Goal: Task Accomplishment & Management: Use online tool/utility

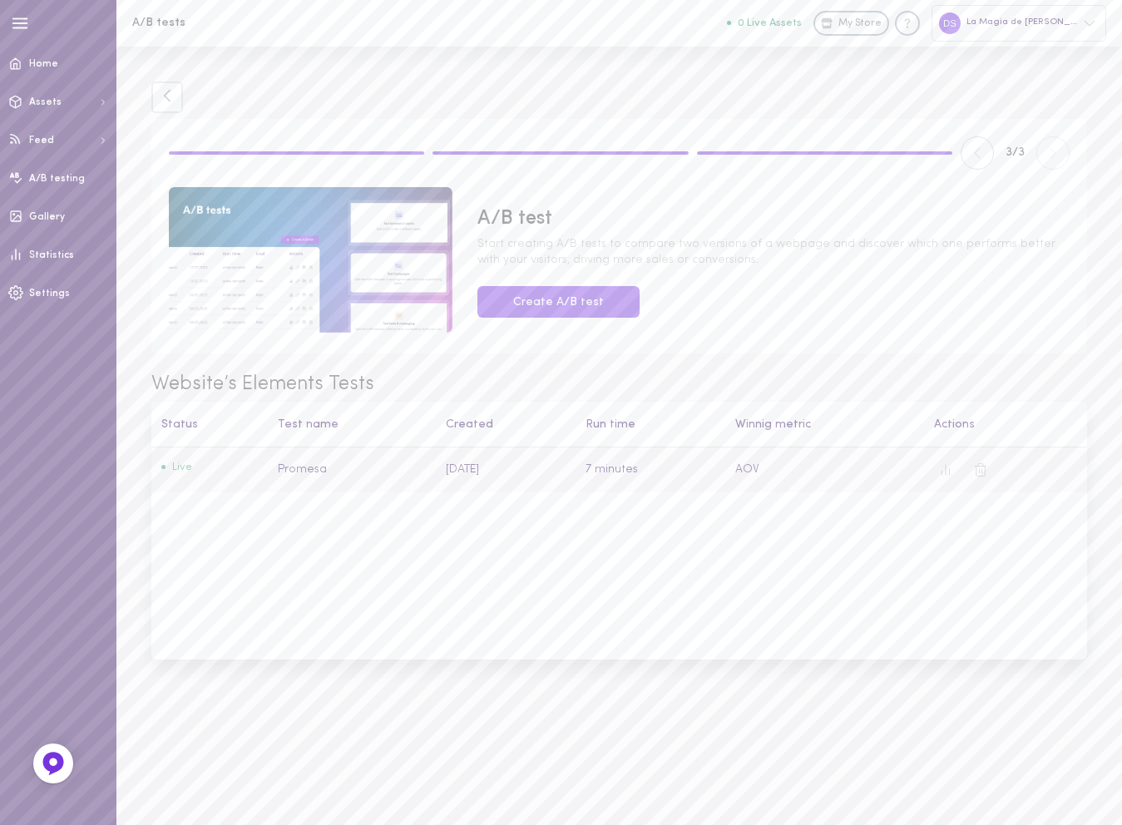
click at [281, 474] on td "Promesa" at bounding box center [352, 470] width 167 height 46
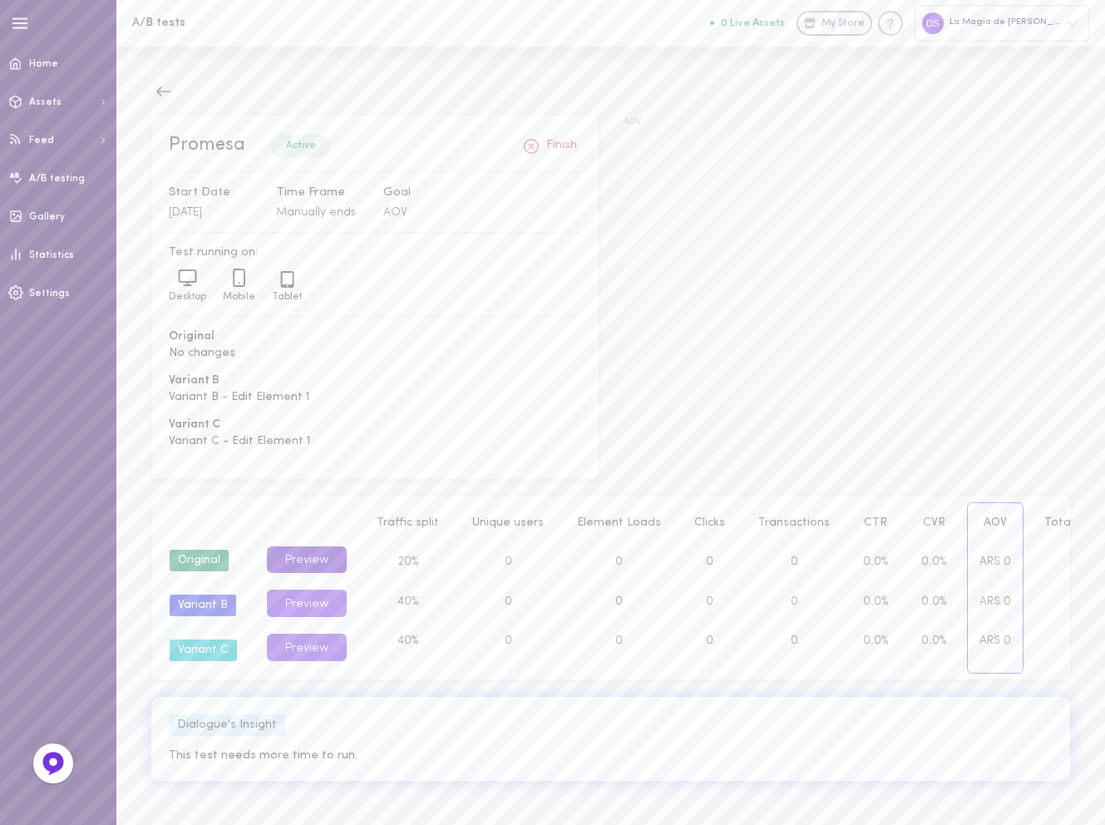
click at [300, 551] on button "Preview" at bounding box center [307, 559] width 80 height 27
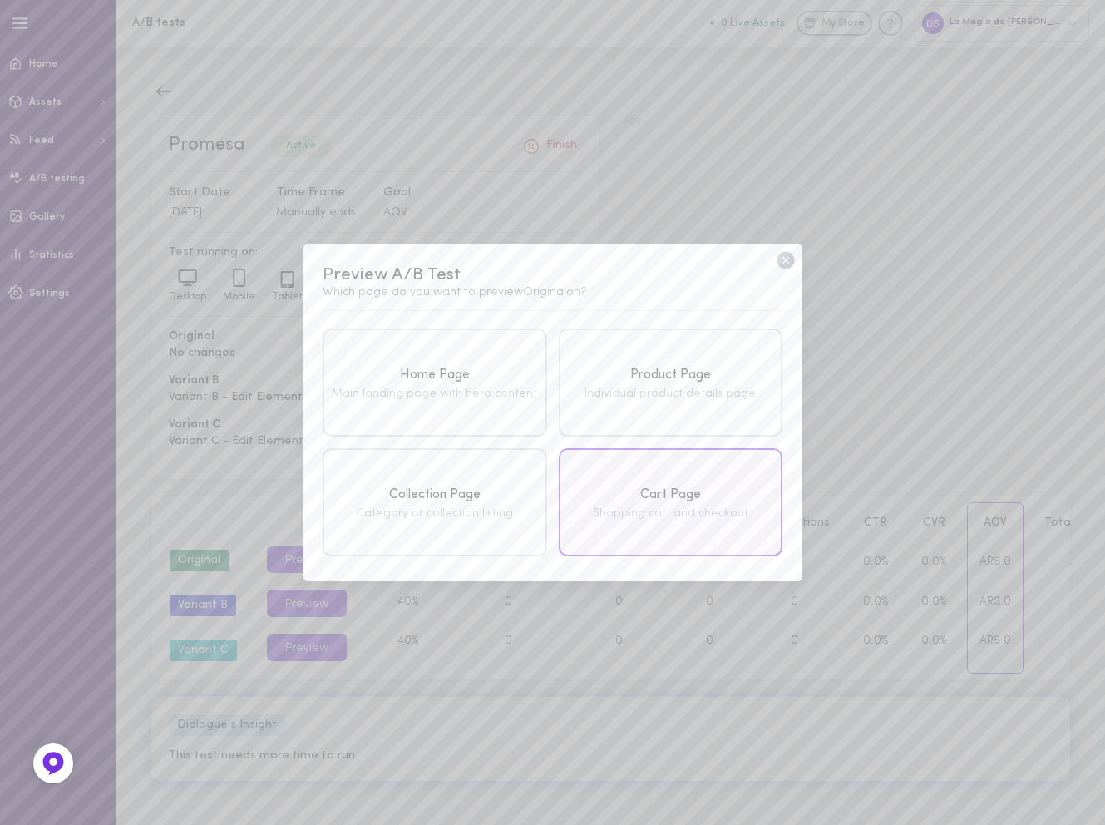
click at [625, 470] on div "Cart Page Shopping cart and checkout" at bounding box center [671, 502] width 224 height 108
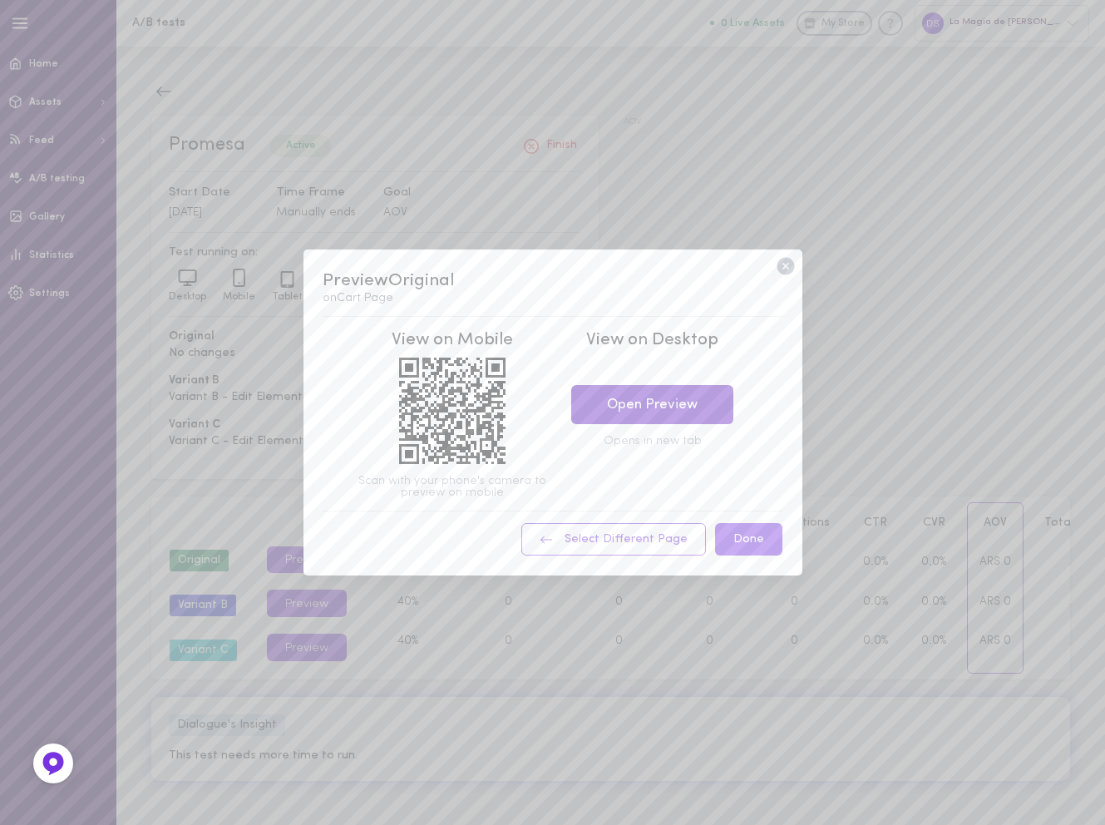
click at [684, 406] on link "Open Preview" at bounding box center [652, 404] width 162 height 39
click at [783, 272] on icon at bounding box center [785, 266] width 17 height 17
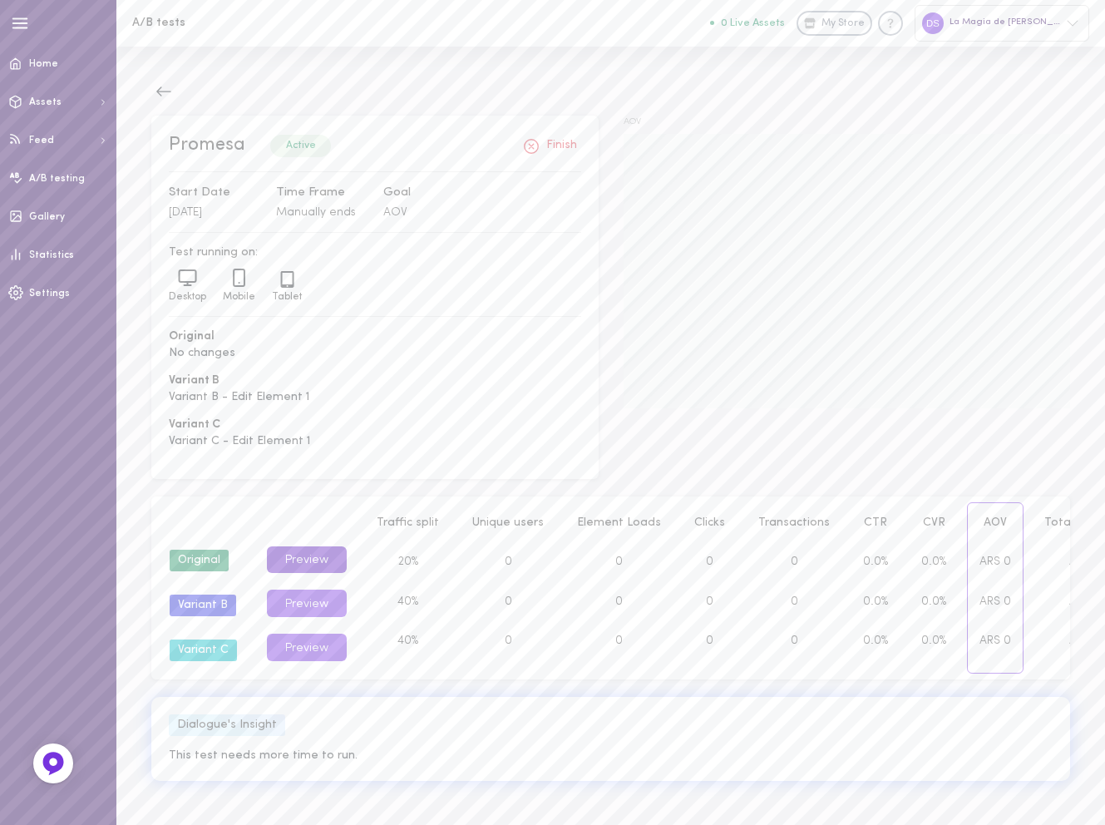
click at [317, 564] on button "Preview" at bounding box center [307, 559] width 80 height 27
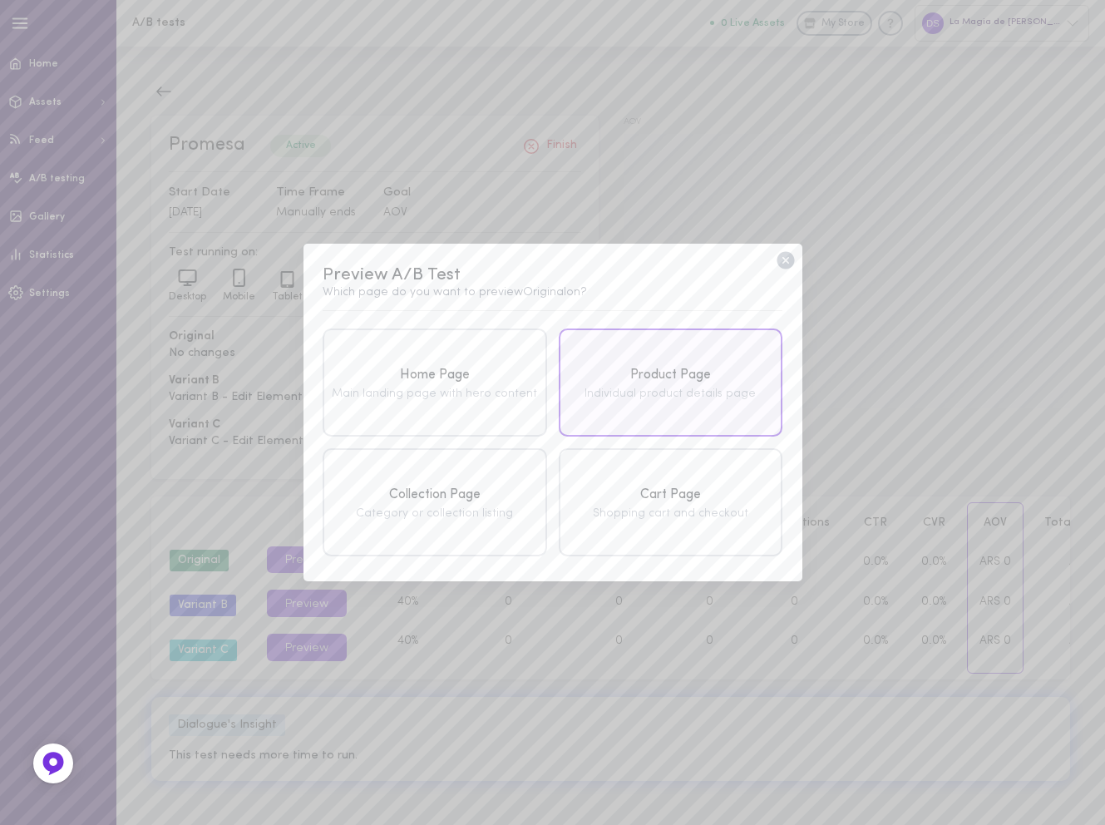
click at [665, 367] on div "Product Page" at bounding box center [670, 375] width 215 height 21
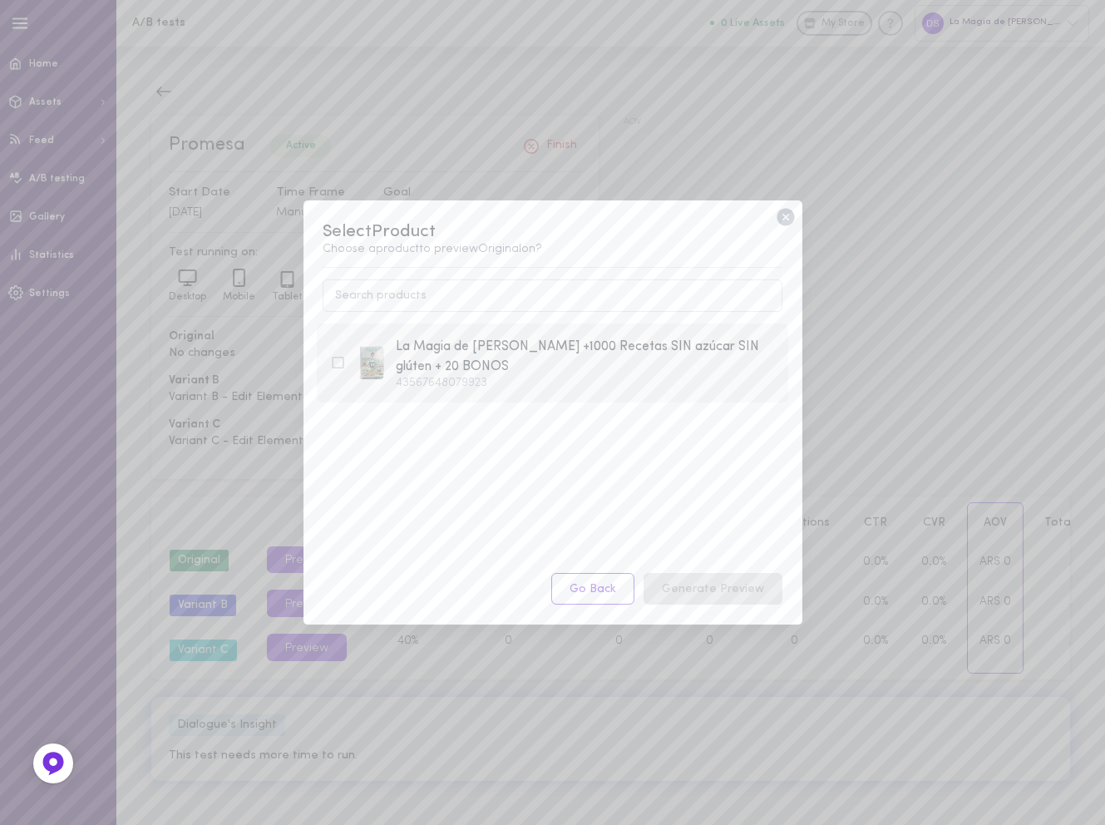
click at [621, 353] on div "La Magia de Comer Sano +1000 Recetas SIN azúcar SIN glúten + 20 BONOS" at bounding box center [585, 357] width 379 height 41
click at [736, 584] on button "Generate Preview" at bounding box center [713, 589] width 139 height 32
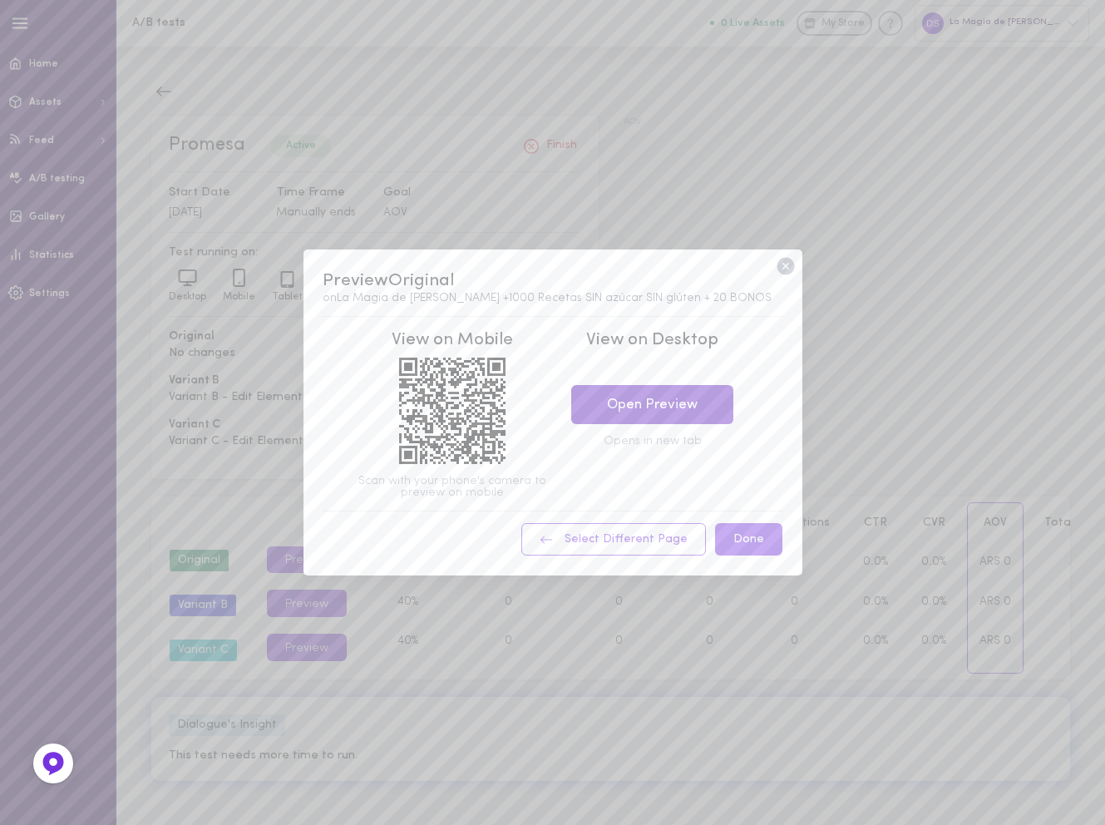
click at [645, 390] on link "Open Preview" at bounding box center [652, 404] width 162 height 39
click at [783, 266] on icon at bounding box center [785, 266] width 17 height 17
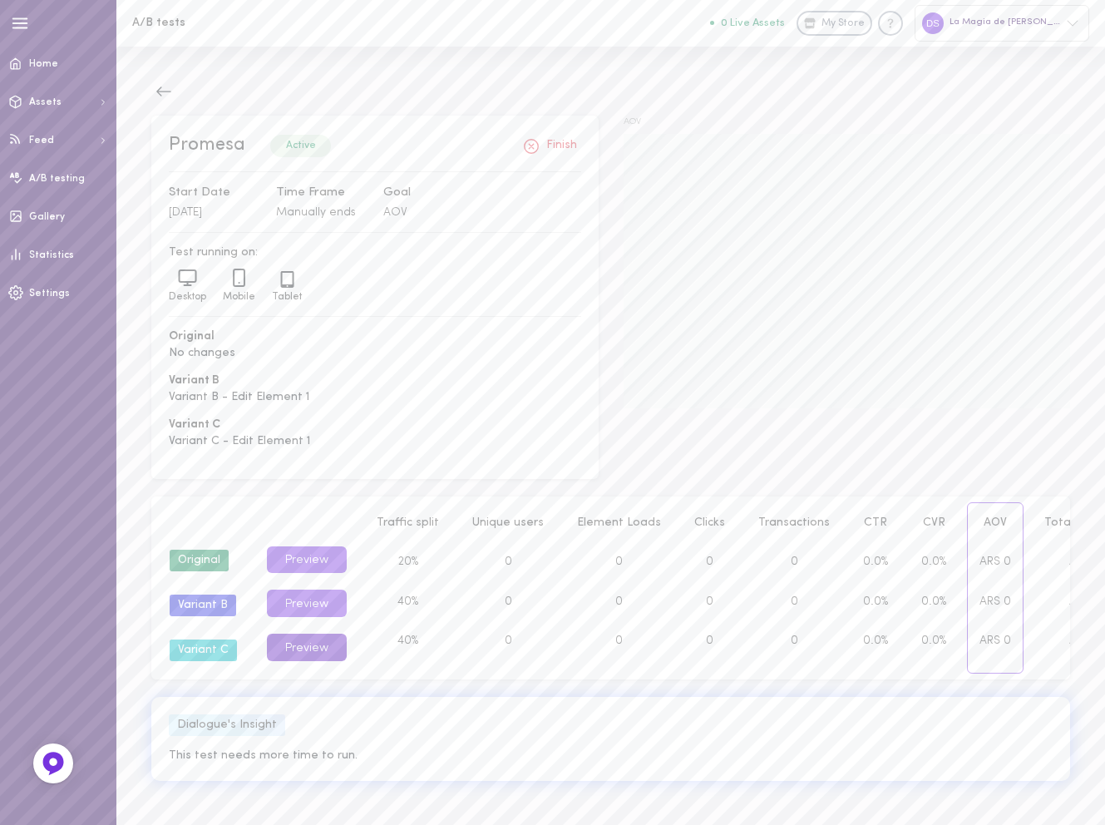
click at [308, 649] on button "Preview" at bounding box center [307, 647] width 80 height 27
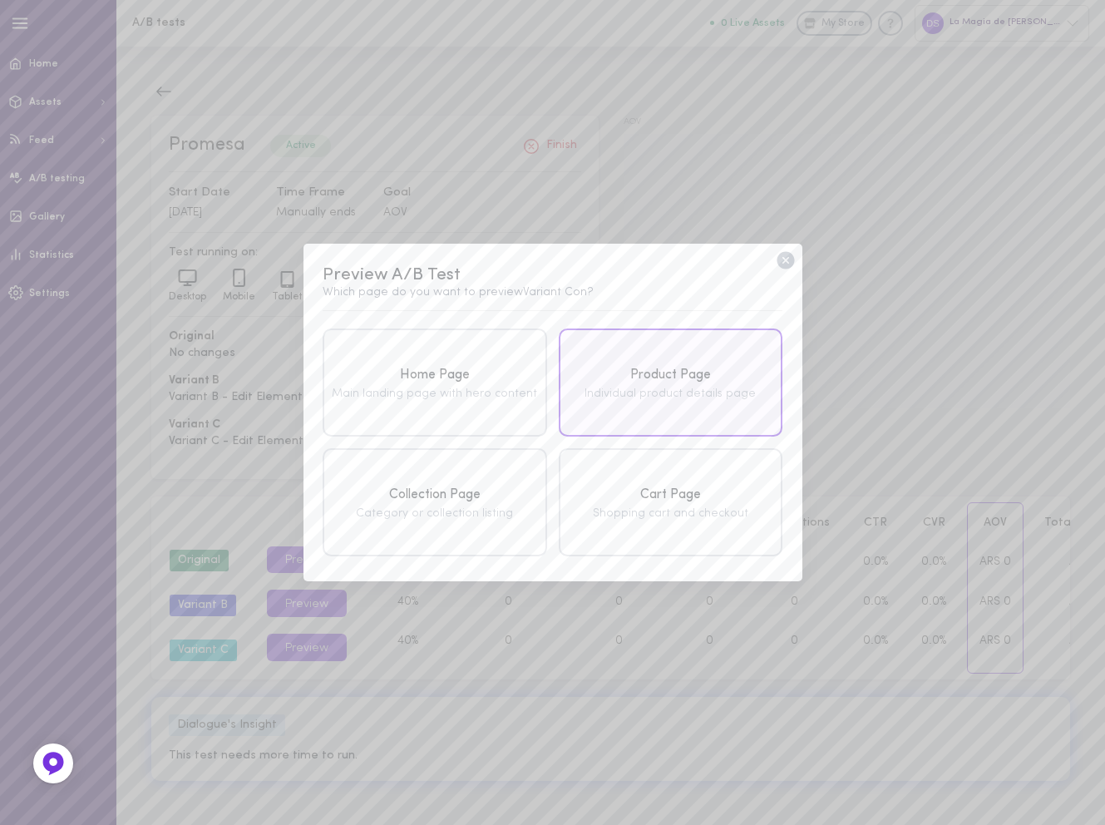
click at [688, 384] on div "Product Page" at bounding box center [670, 375] width 215 height 21
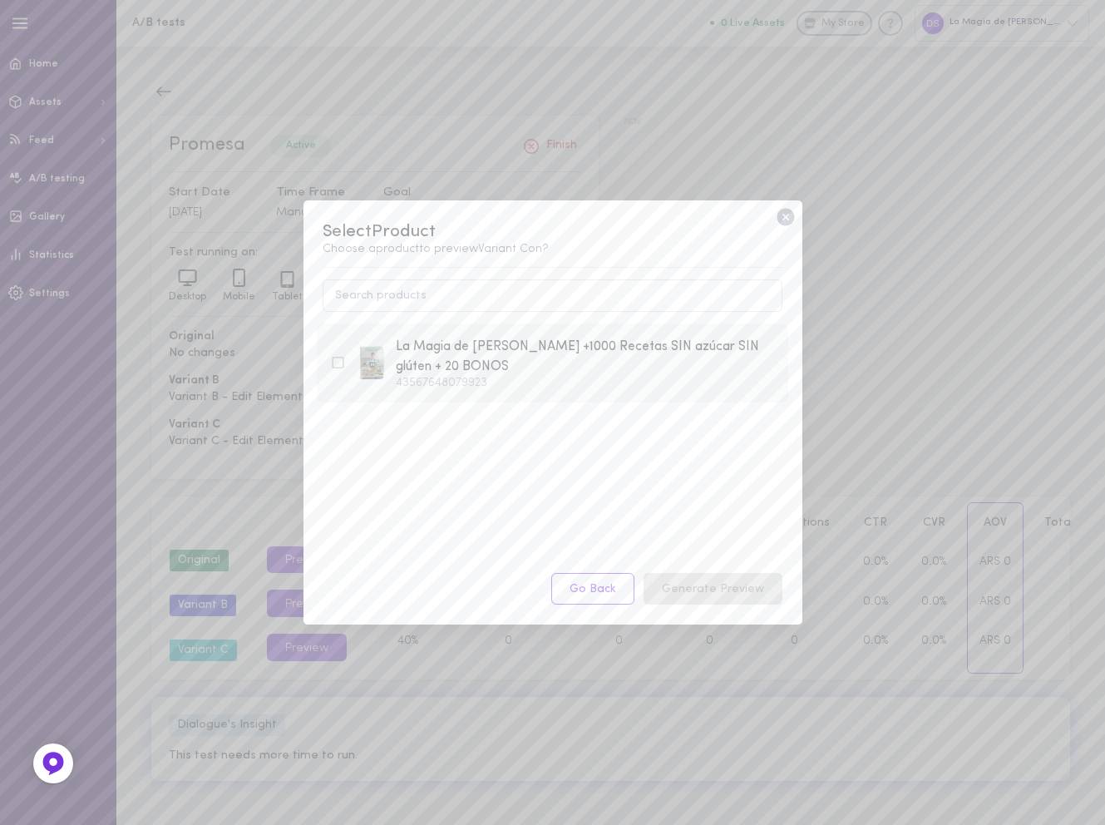
click at [655, 364] on div "La Magia de Comer Sano +1000 Recetas SIN azúcar SIN glúten + 20 BONOS" at bounding box center [585, 357] width 379 height 41
click at [725, 610] on div "Select Product Choose a product to preview Variant C on? La Magia de Comer Sano…" at bounding box center [553, 412] width 499 height 425
click at [727, 601] on button "Generate Preview" at bounding box center [713, 589] width 139 height 32
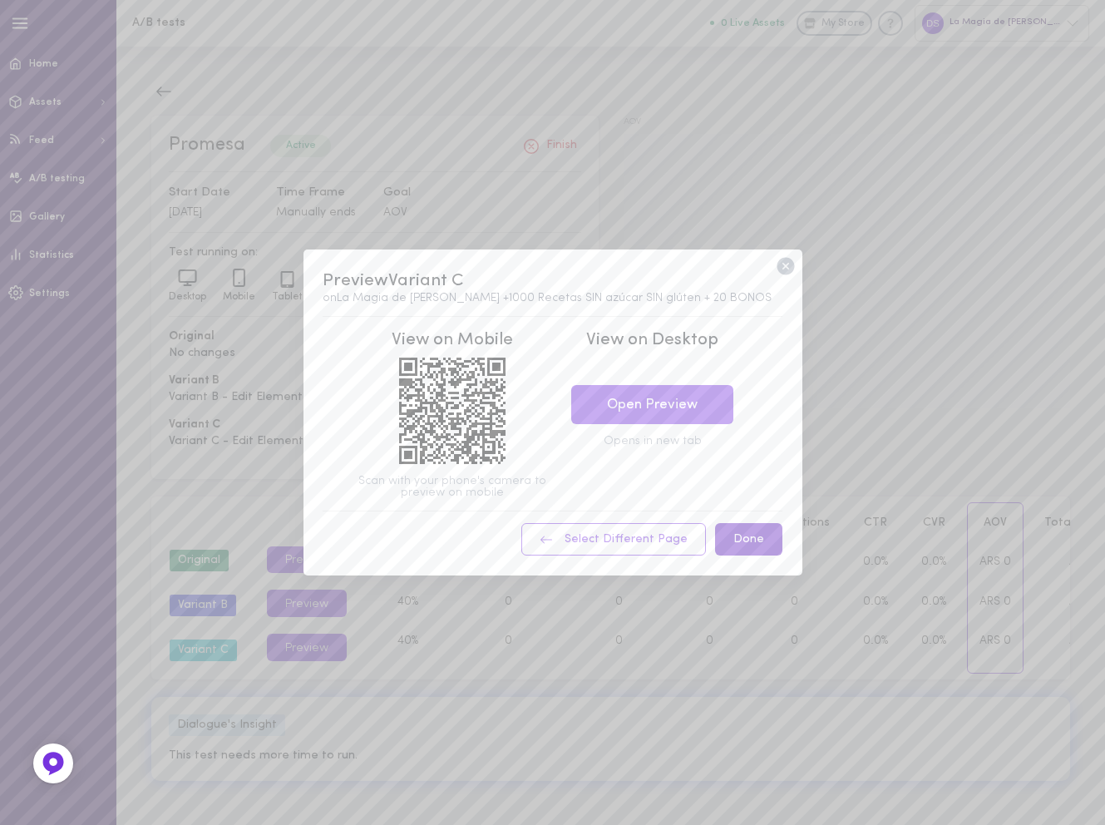
click at [746, 551] on button "Done" at bounding box center [748, 539] width 67 height 32
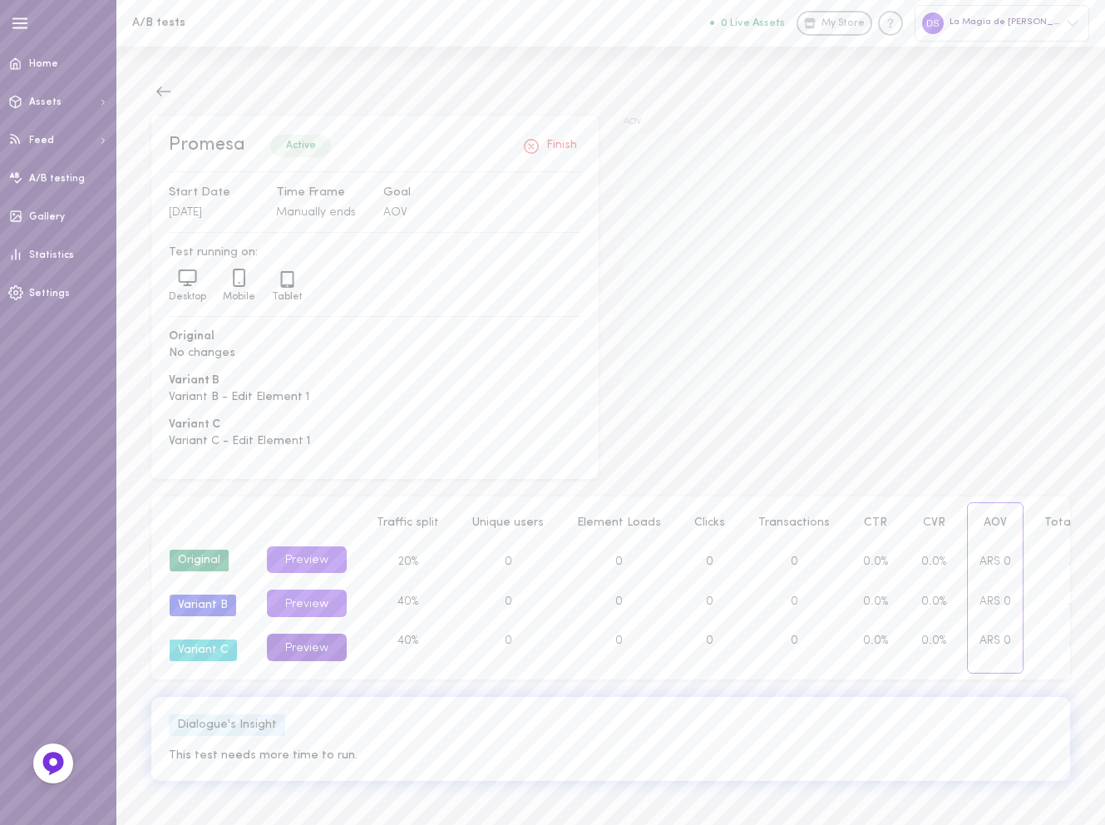
click at [306, 658] on button "Preview" at bounding box center [307, 647] width 80 height 27
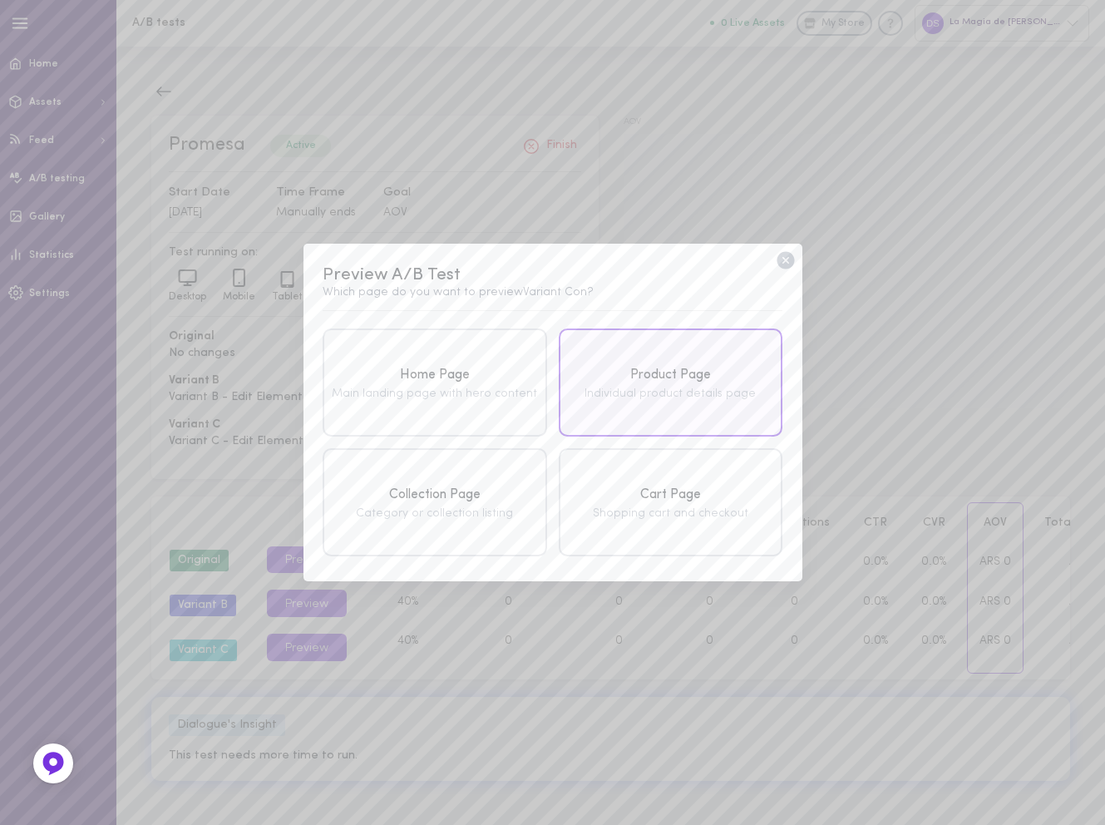
click at [672, 412] on div "Product Page Individual product details page" at bounding box center [671, 382] width 224 height 108
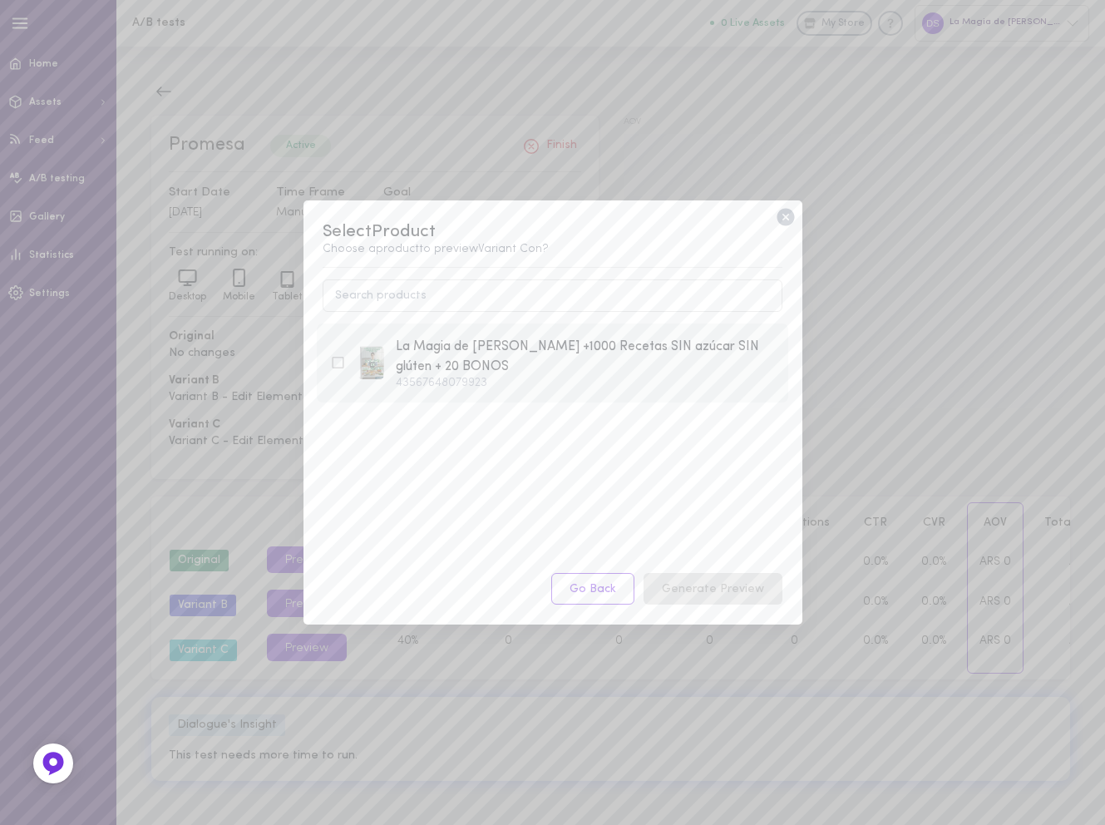
click at [547, 373] on div "La Magia de Comer Sano +1000 Recetas SIN azúcar SIN glúten + 20 BONOS" at bounding box center [585, 357] width 379 height 41
click at [689, 580] on button "Generate Preview" at bounding box center [713, 589] width 139 height 32
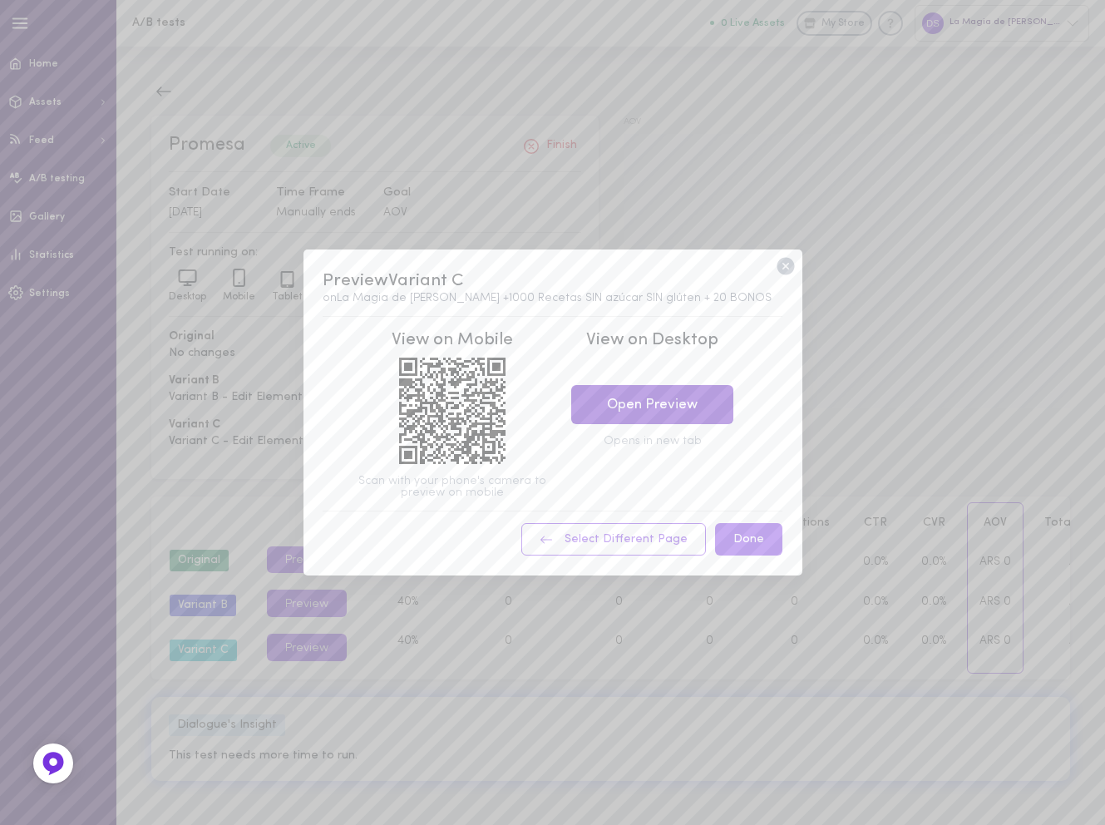
click at [663, 407] on link "Open Preview" at bounding box center [652, 404] width 162 height 39
click at [782, 260] on icon at bounding box center [785, 266] width 17 height 17
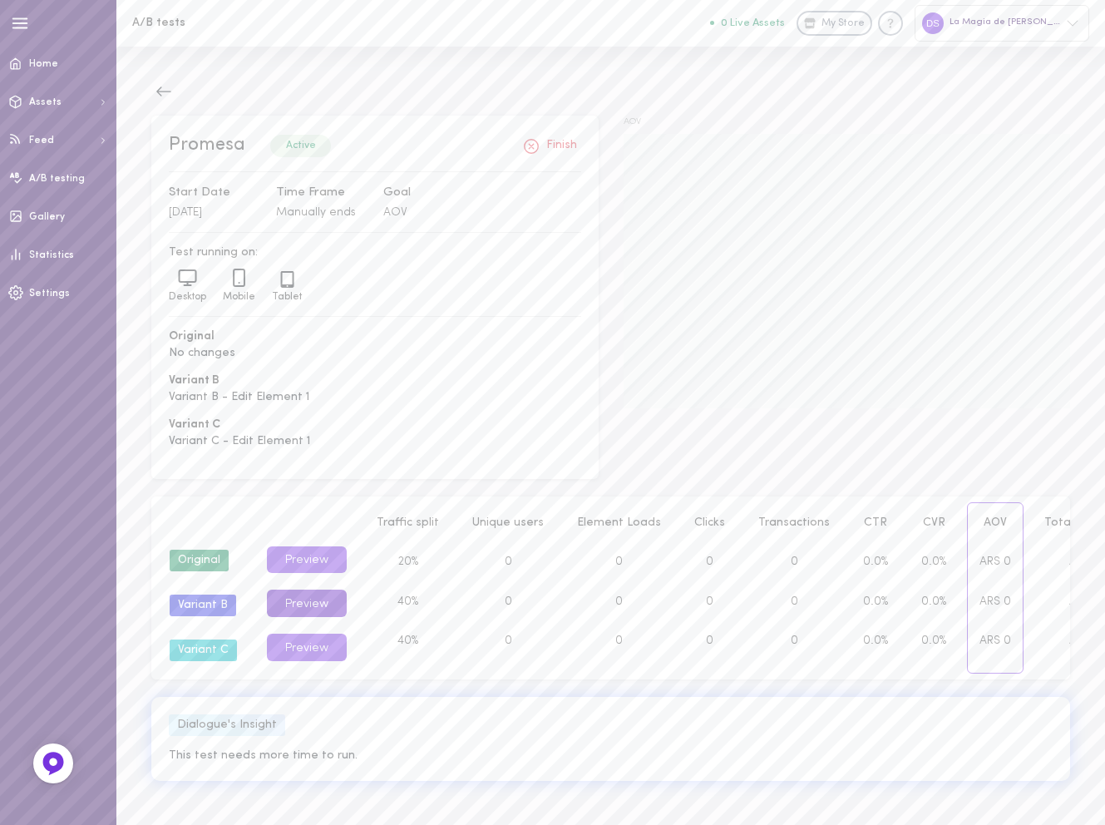
click at [319, 606] on button "Preview" at bounding box center [307, 603] width 80 height 27
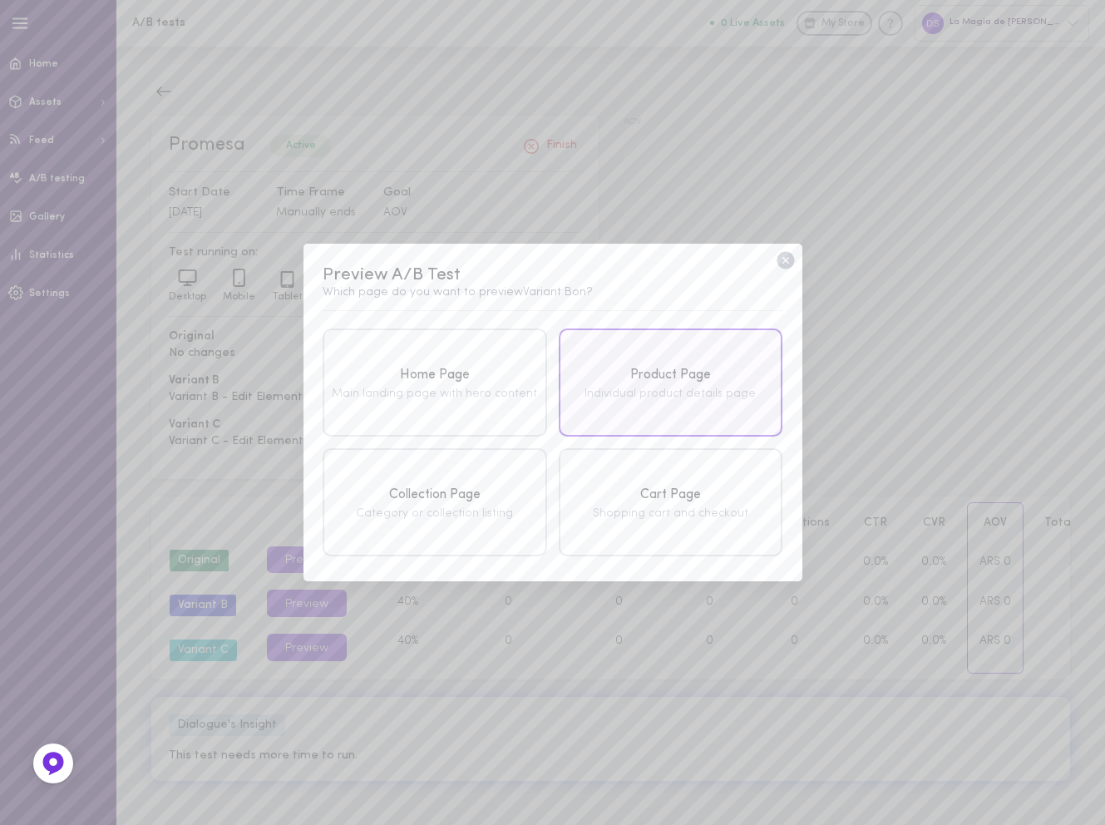
click at [673, 407] on div "Product Page Individual product details page" at bounding box center [671, 382] width 224 height 108
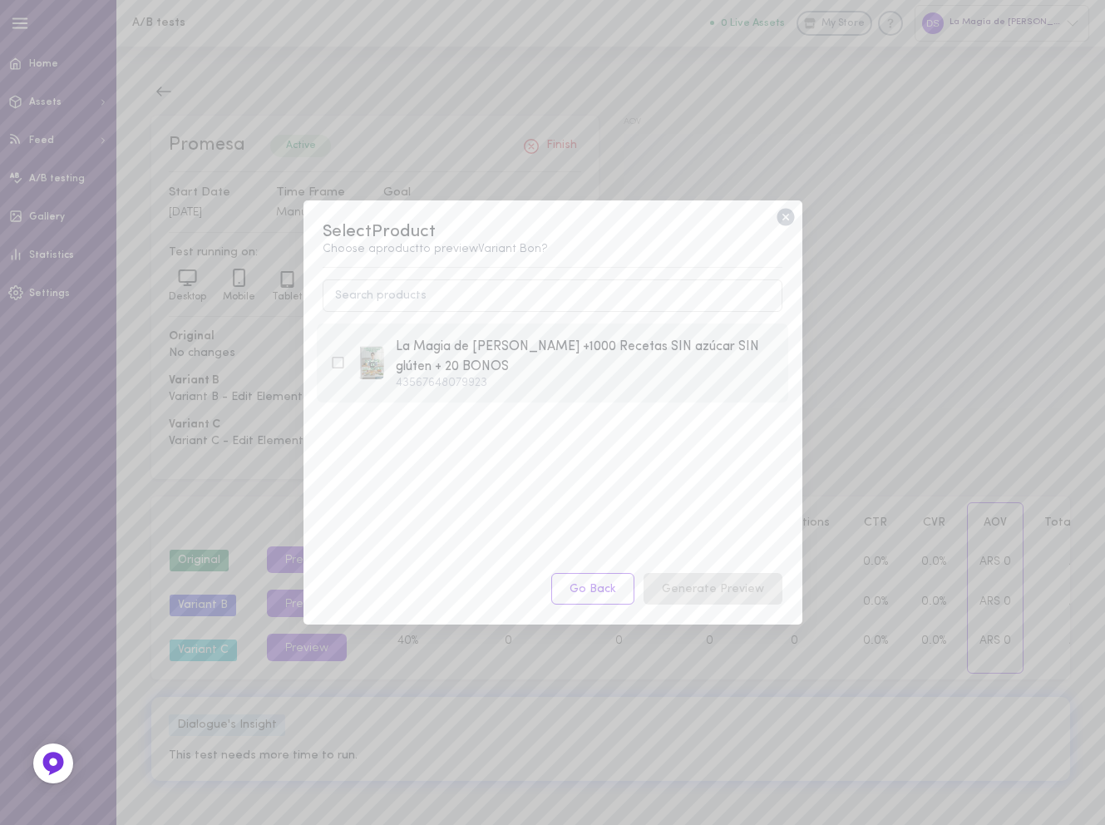
click at [612, 353] on div "La Magia de Comer Sano +1000 Recetas SIN azúcar SIN glúten + 20 BONOS" at bounding box center [585, 357] width 379 height 41
click at [706, 587] on button "Generate Preview" at bounding box center [713, 589] width 139 height 32
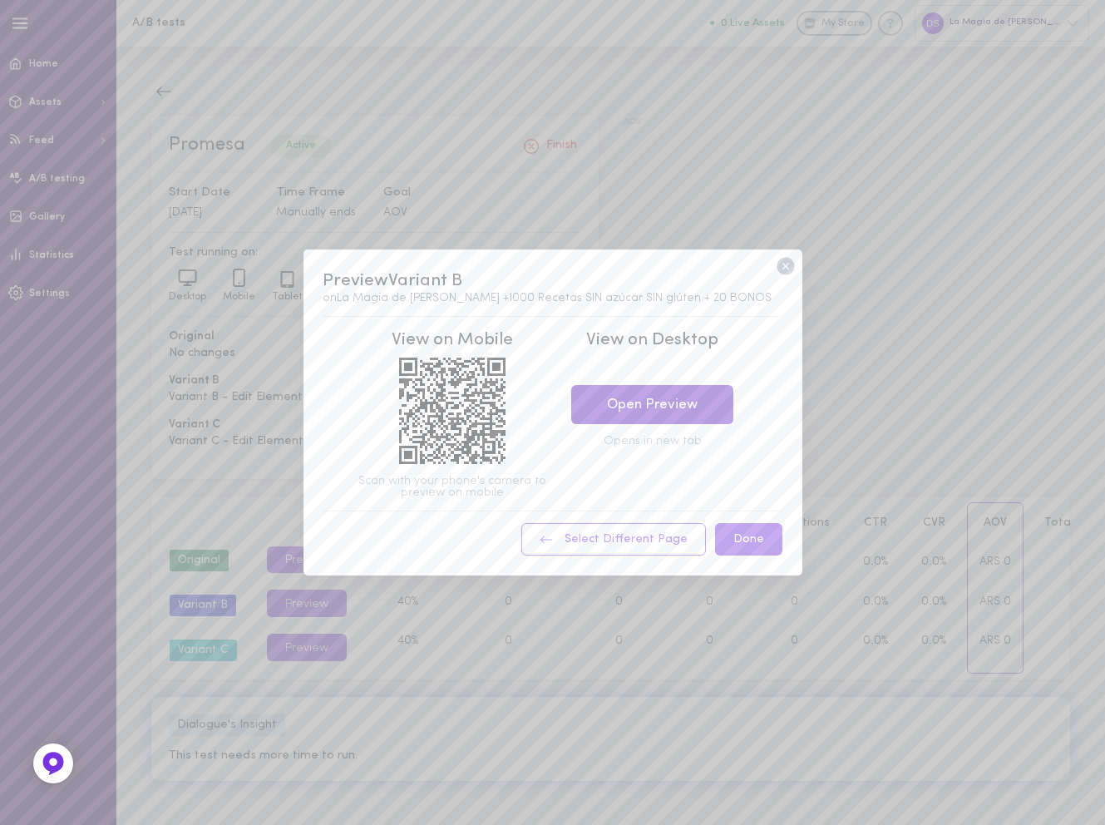
click at [670, 417] on link "Open Preview" at bounding box center [652, 404] width 162 height 39
click at [780, 272] on icon at bounding box center [785, 266] width 17 height 17
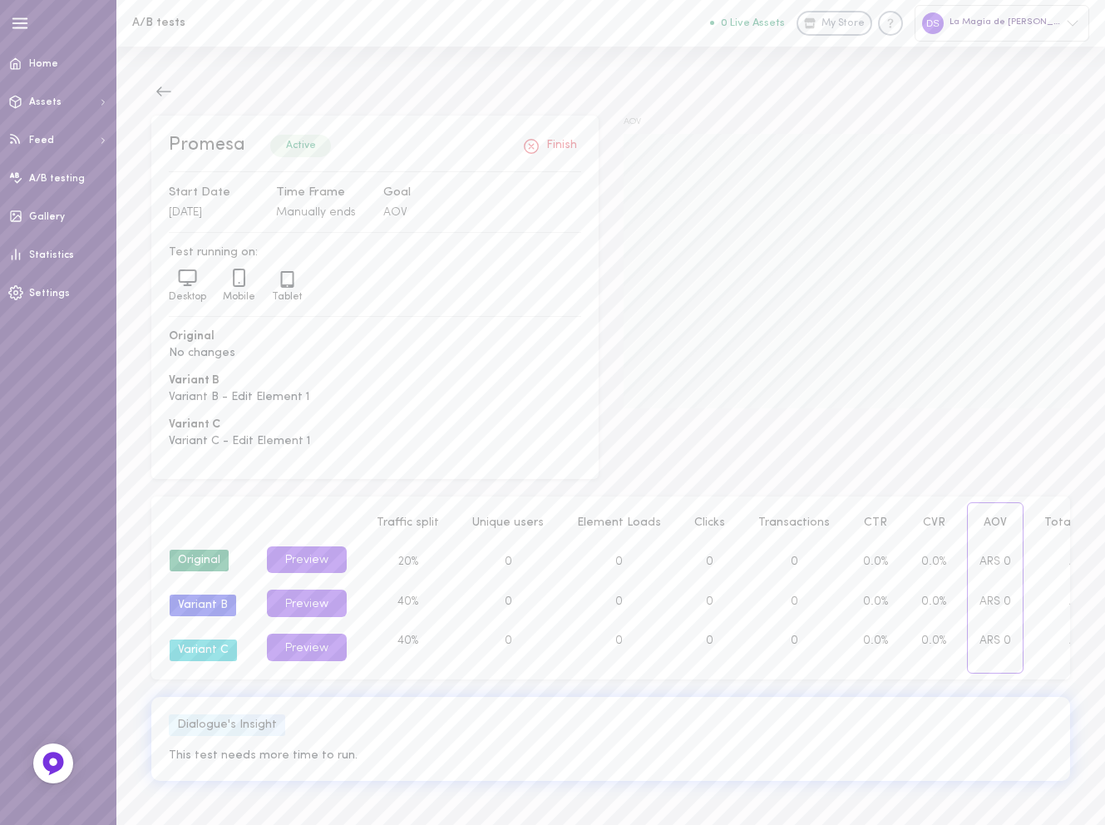
click at [205, 658] on div "Variant C" at bounding box center [203, 651] width 67 height 22
click at [205, 656] on div "Variant C" at bounding box center [203, 651] width 67 height 22
click at [290, 654] on button "Preview" at bounding box center [307, 647] width 80 height 27
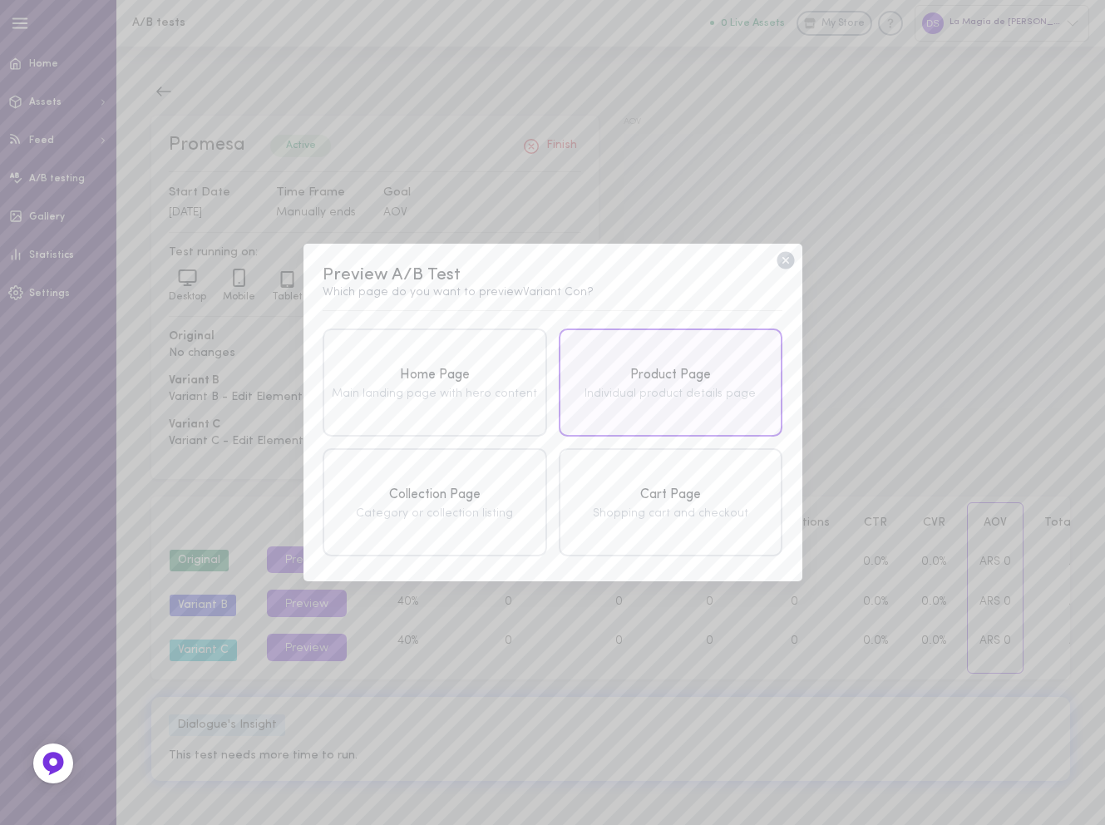
click at [659, 363] on div "Product Page Individual product details page" at bounding box center [671, 382] width 224 height 108
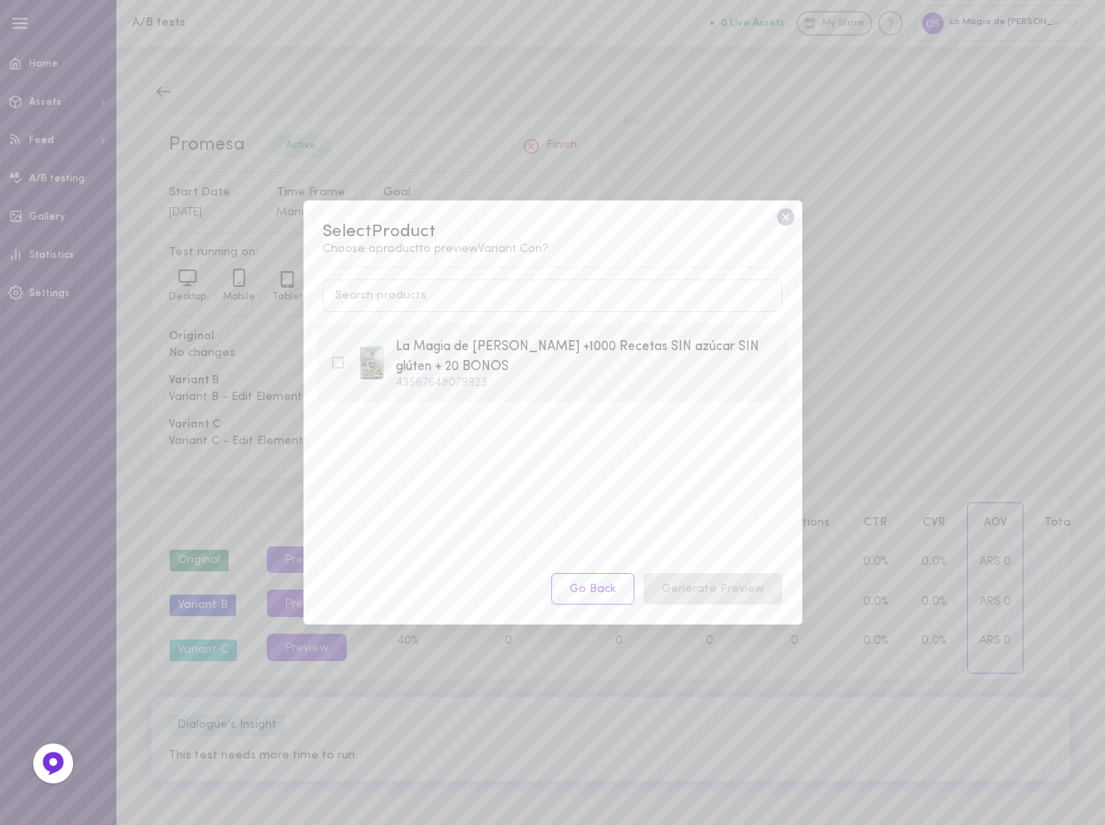
click at [637, 354] on div "La Magia de Comer Sano +1000 Recetas SIN azúcar SIN glúten + 20 BONOS" at bounding box center [585, 357] width 379 height 41
click at [722, 589] on button "Generate Preview" at bounding box center [713, 589] width 139 height 32
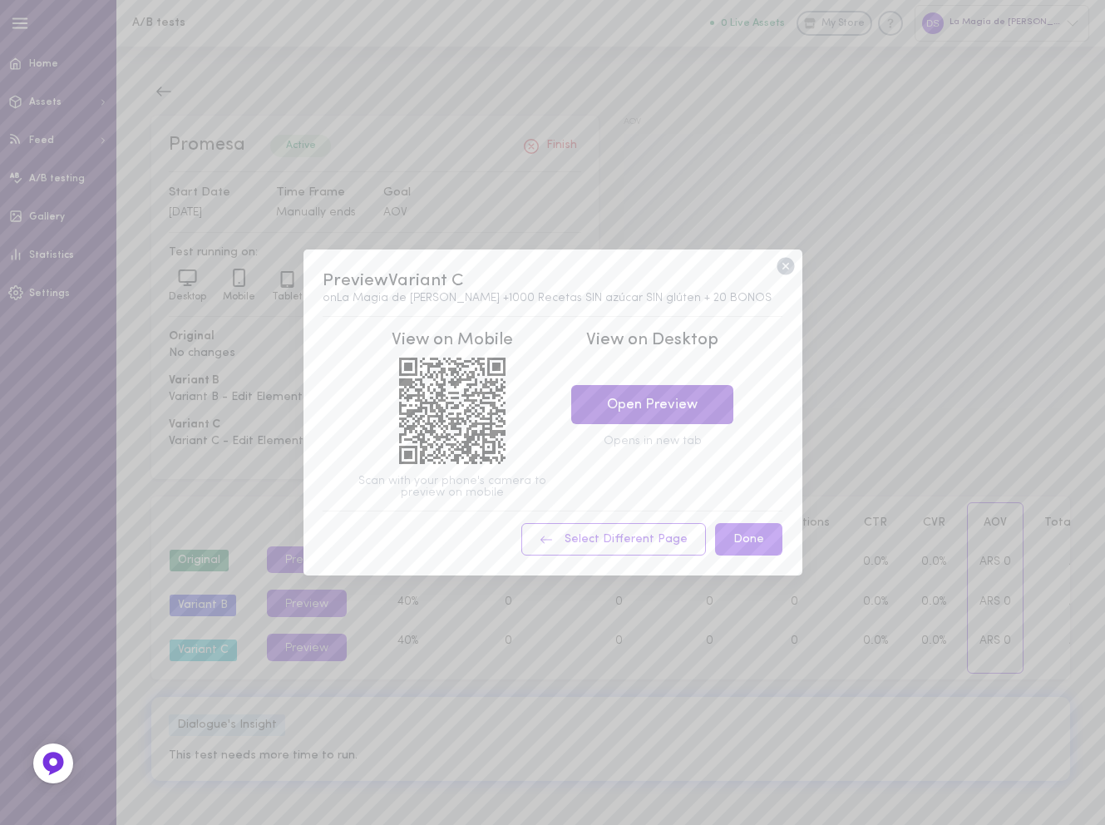
click at [692, 407] on link "Open Preview" at bounding box center [652, 404] width 162 height 39
click at [786, 266] on icon at bounding box center [786, 266] width 22 height 22
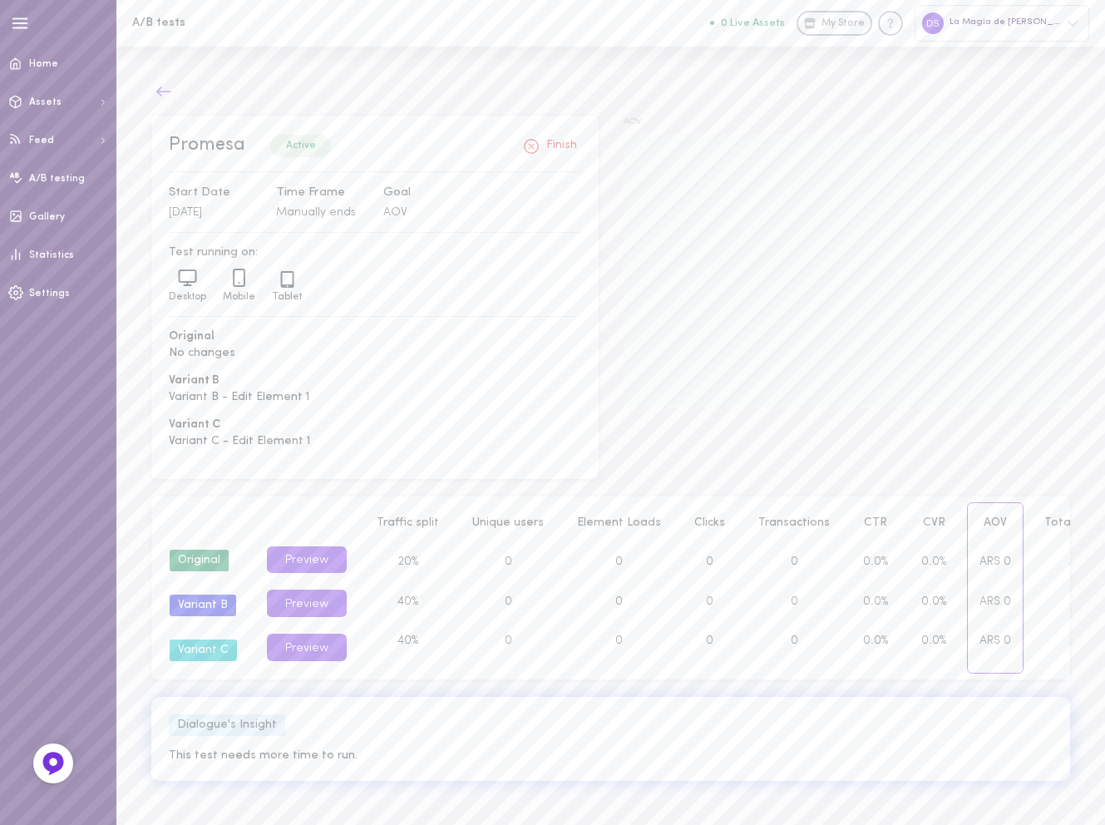
click at [159, 93] on icon at bounding box center [163, 90] width 15 height 9
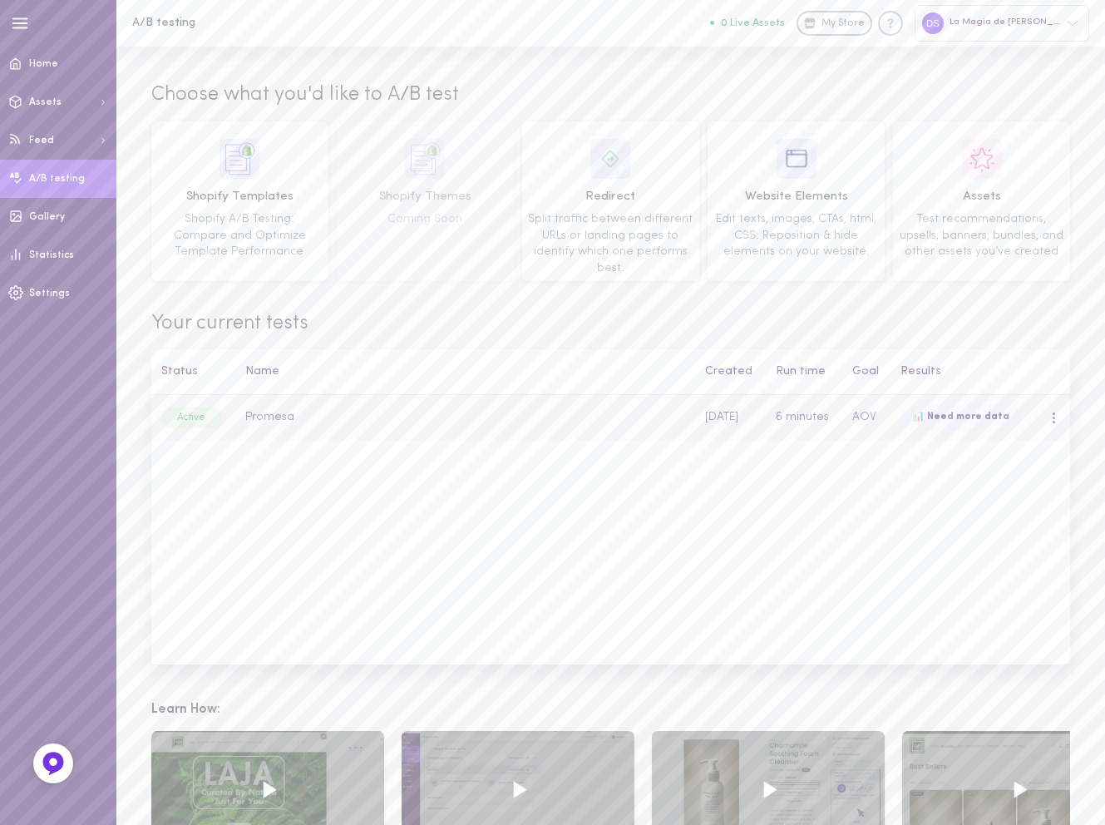
click at [1048, 417] on td at bounding box center [1055, 418] width 31 height 46
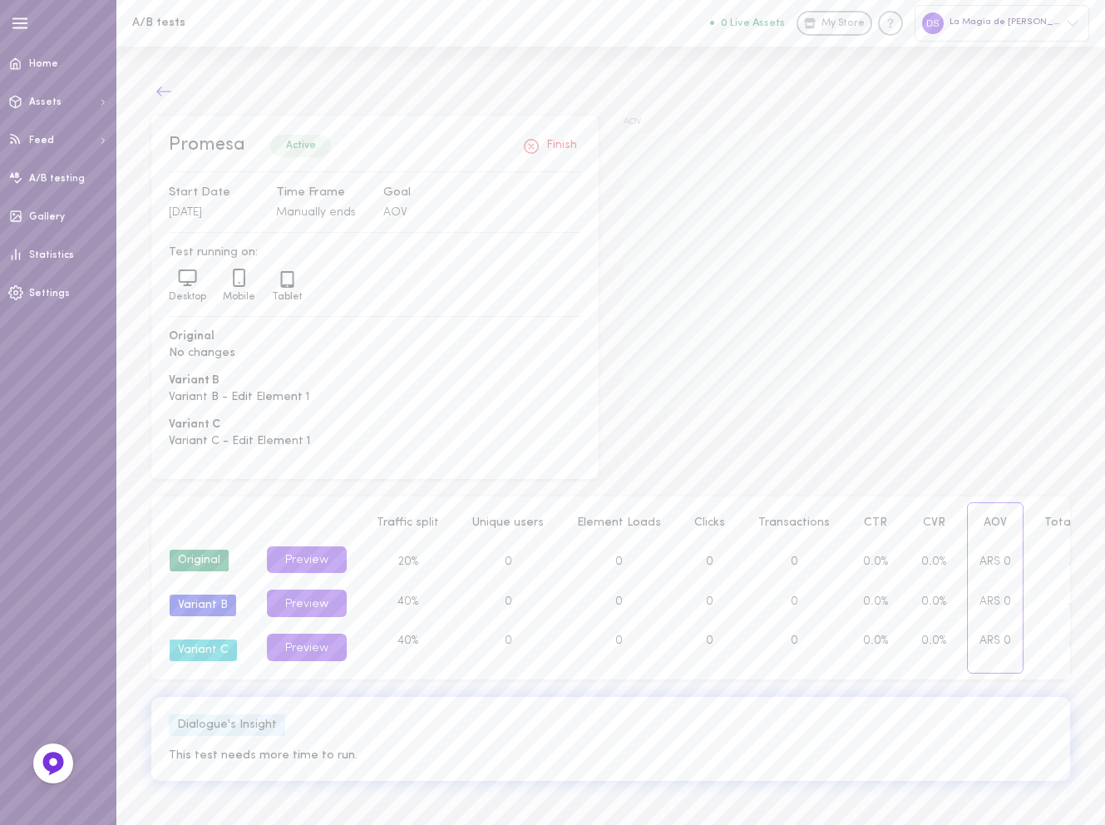
click at [164, 86] on icon at bounding box center [164, 91] width 17 height 17
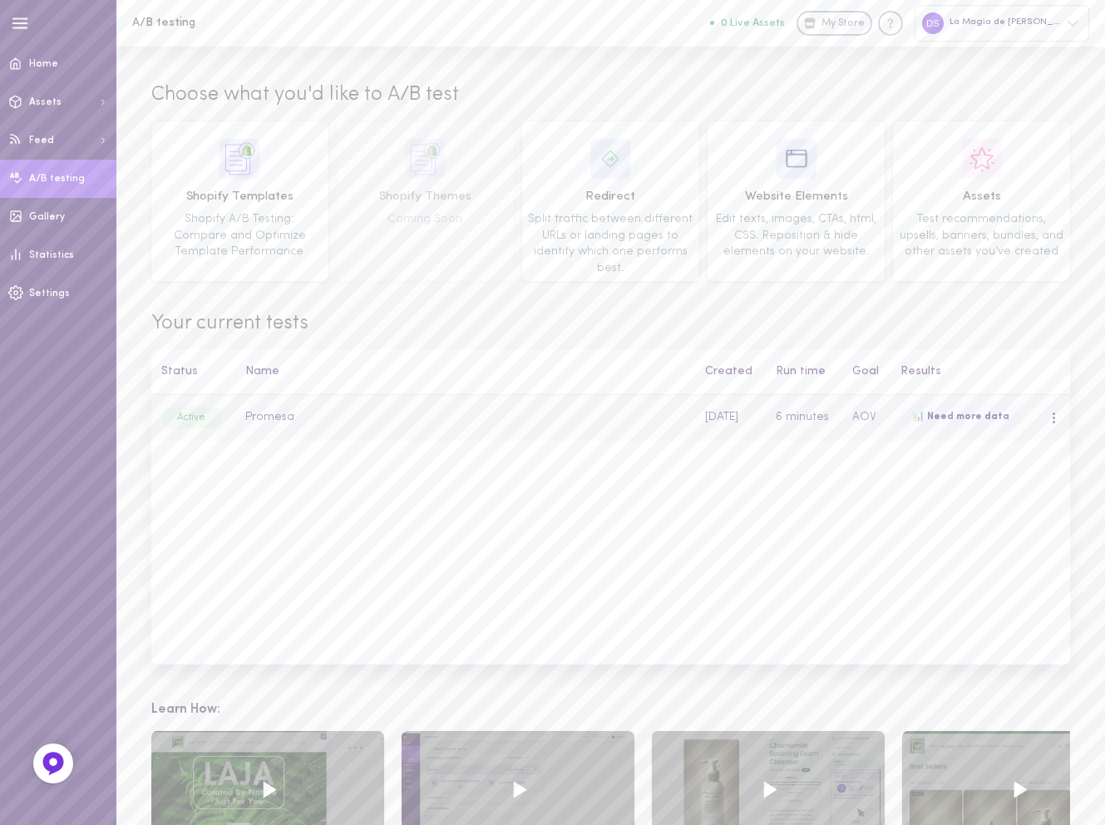
click at [1057, 417] on div at bounding box center [1054, 417] width 10 height 18
click at [975, 536] on div "Remove" at bounding box center [984, 534] width 148 height 40
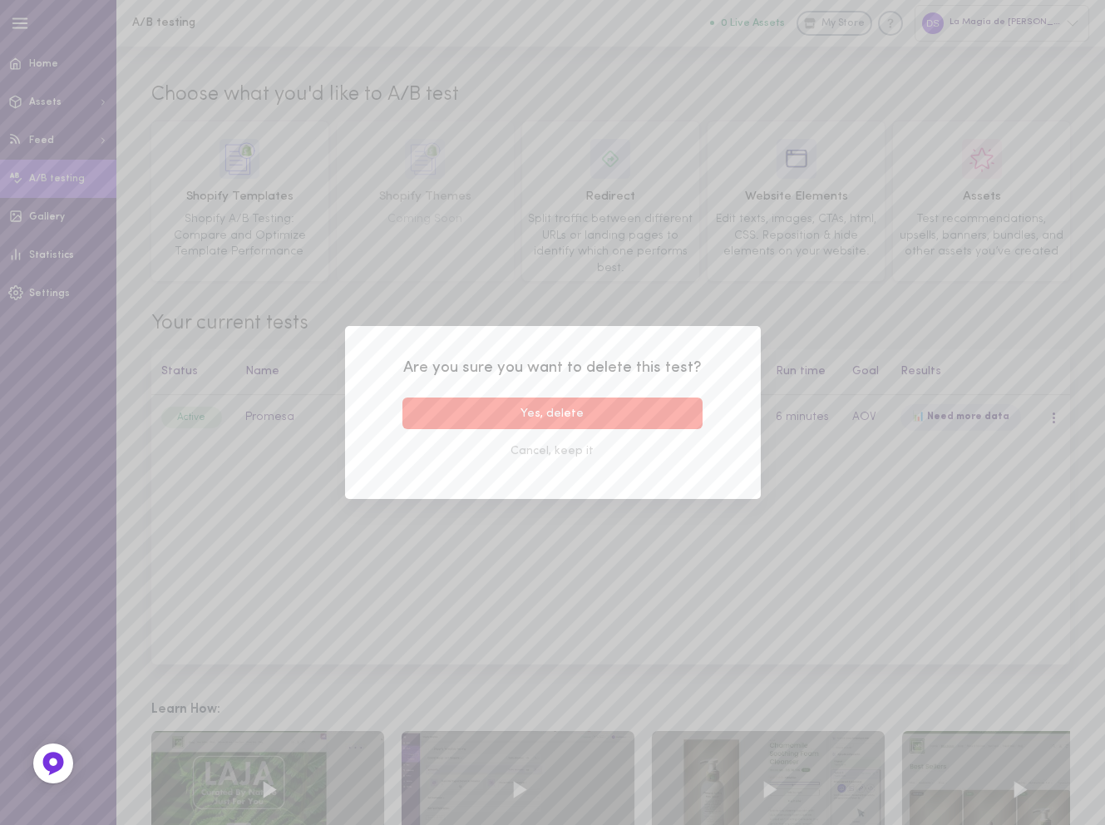
click at [634, 408] on button "Yes, delete" at bounding box center [552, 414] width 301 height 32
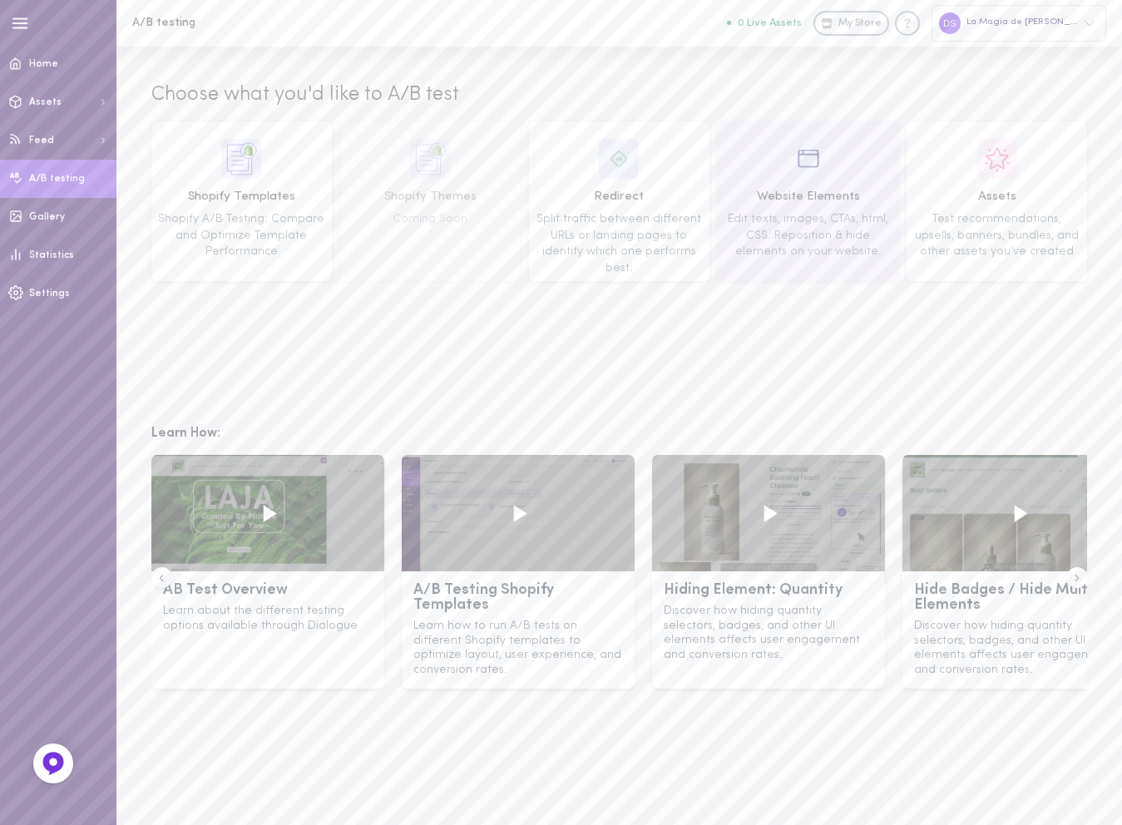
click at [796, 200] on span "Website Elements" at bounding box center [807, 197] width 169 height 18
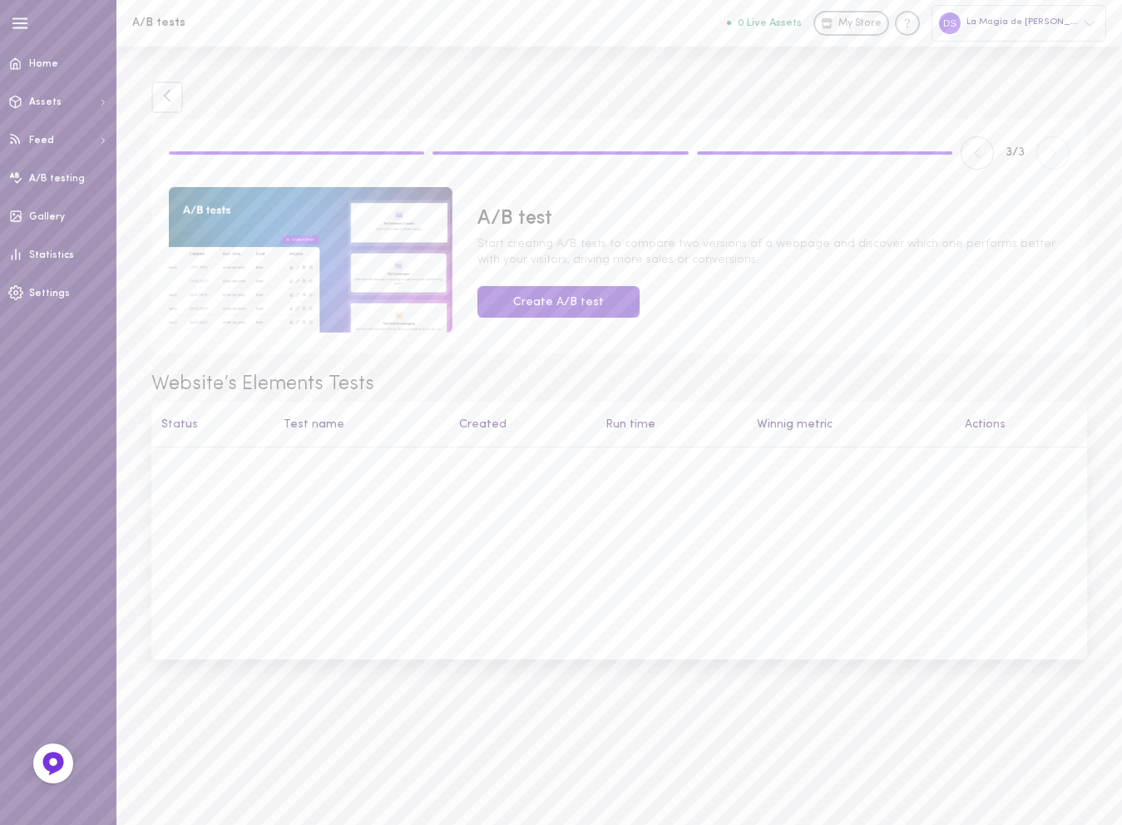
click at [557, 299] on button "Create A/B test" at bounding box center [558, 302] width 162 height 32
click at [235, 472] on td "Live" at bounding box center [201, 470] width 101 height 46
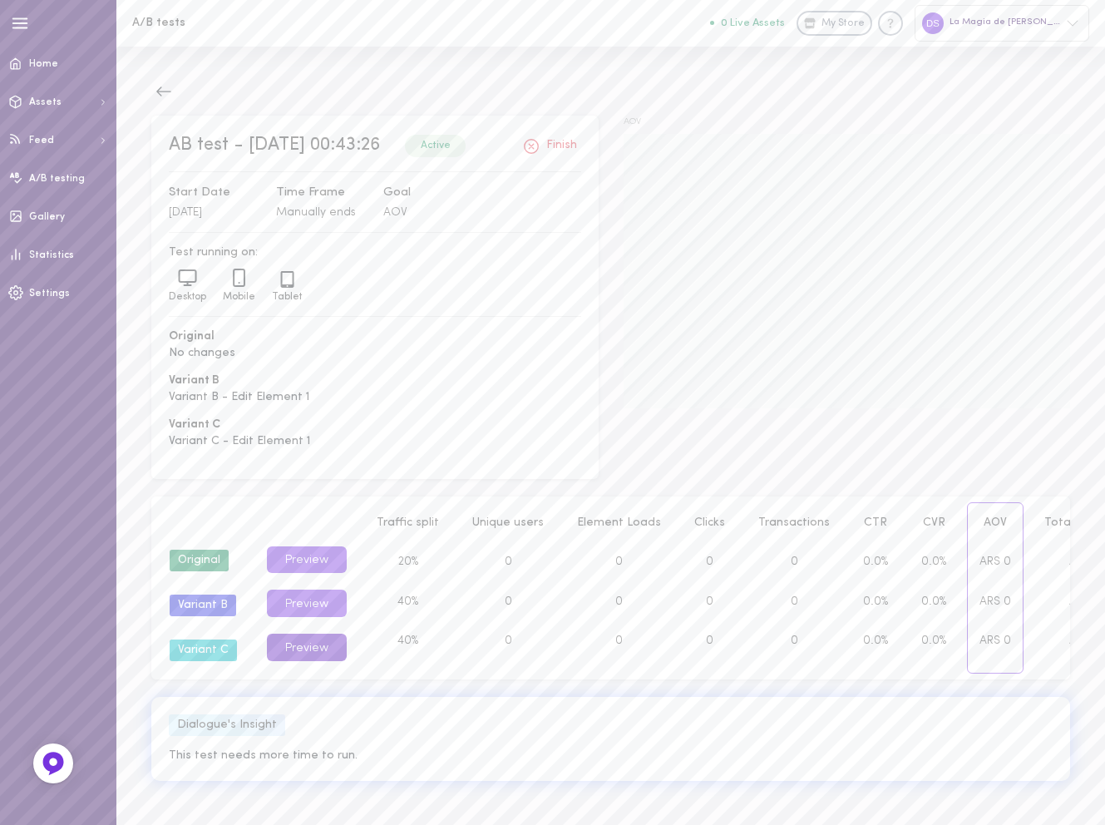
click at [316, 661] on button "Preview" at bounding box center [307, 647] width 80 height 27
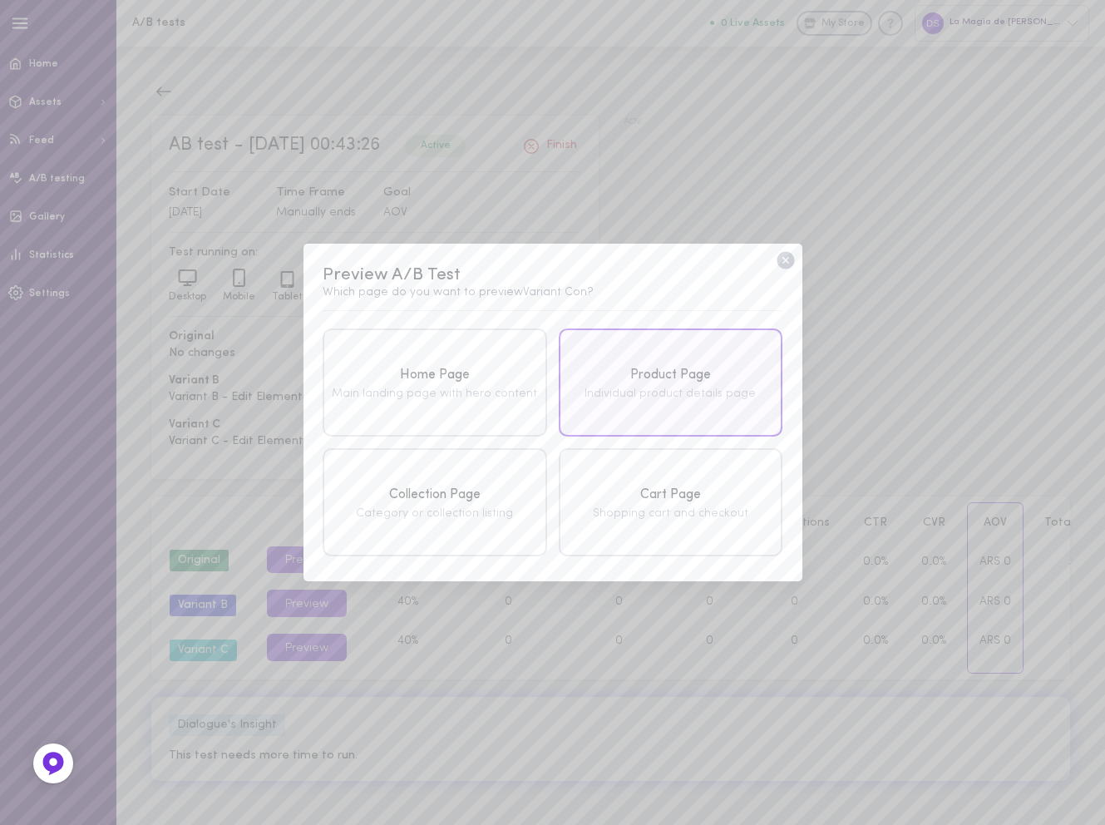
click at [675, 398] on div "Individual product details page" at bounding box center [670, 394] width 215 height 12
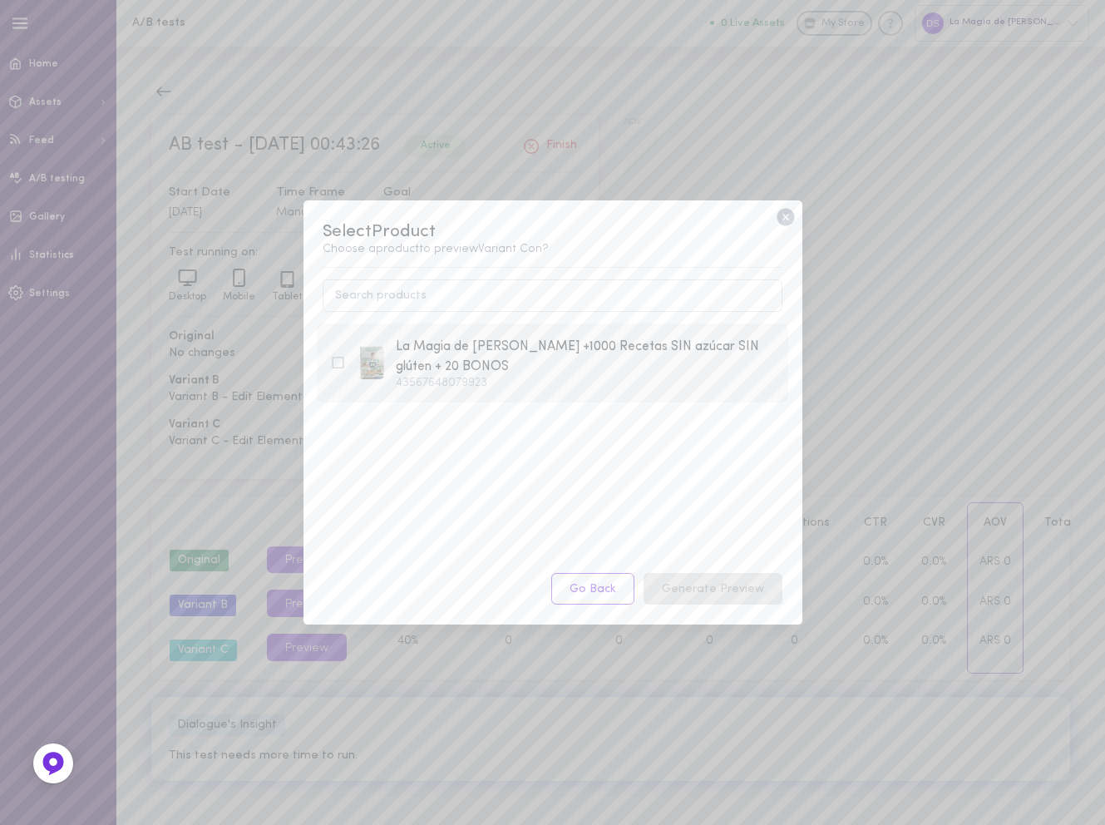
click at [648, 367] on div "La Magia de Comer Sano +1000 Recetas SIN azúcar SIN glúten + 20 BONOS" at bounding box center [585, 357] width 379 height 41
click at [714, 573] on button "Generate Preview" at bounding box center [713, 589] width 139 height 32
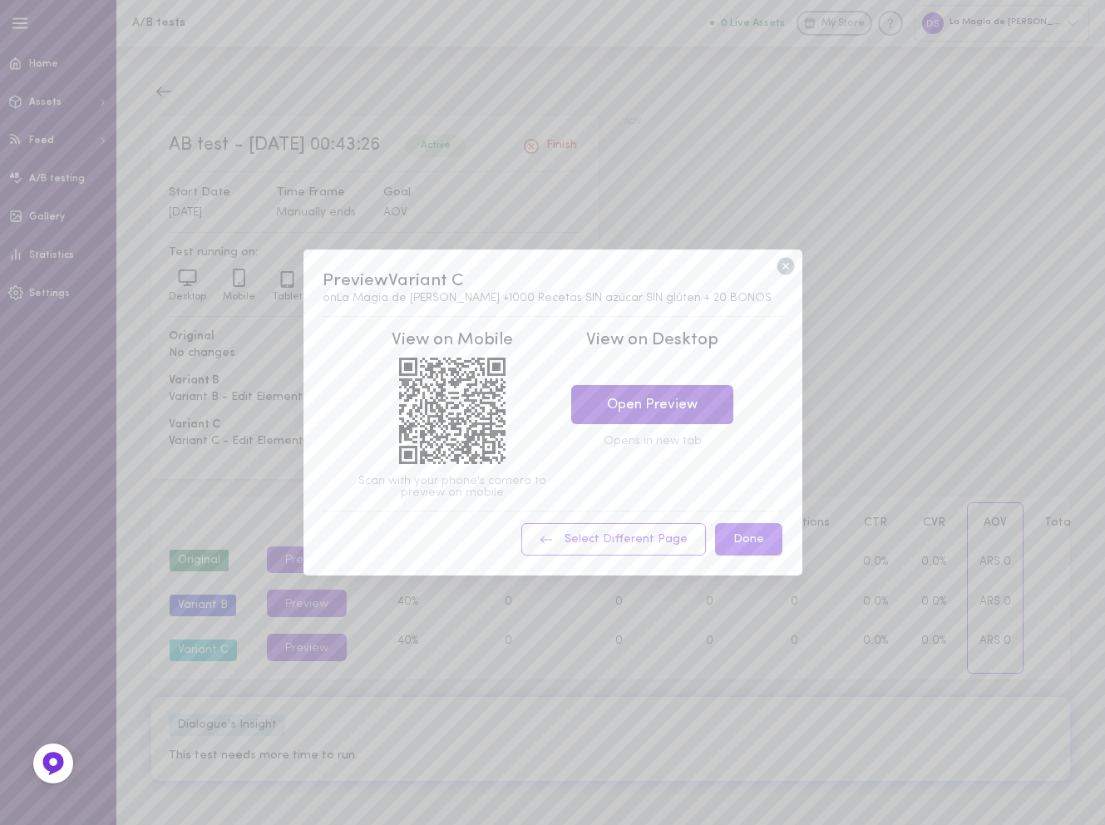
click at [674, 406] on link "Open Preview" at bounding box center [652, 404] width 162 height 39
click at [783, 268] on icon at bounding box center [786, 266] width 22 height 22
